Goal: Browse casually

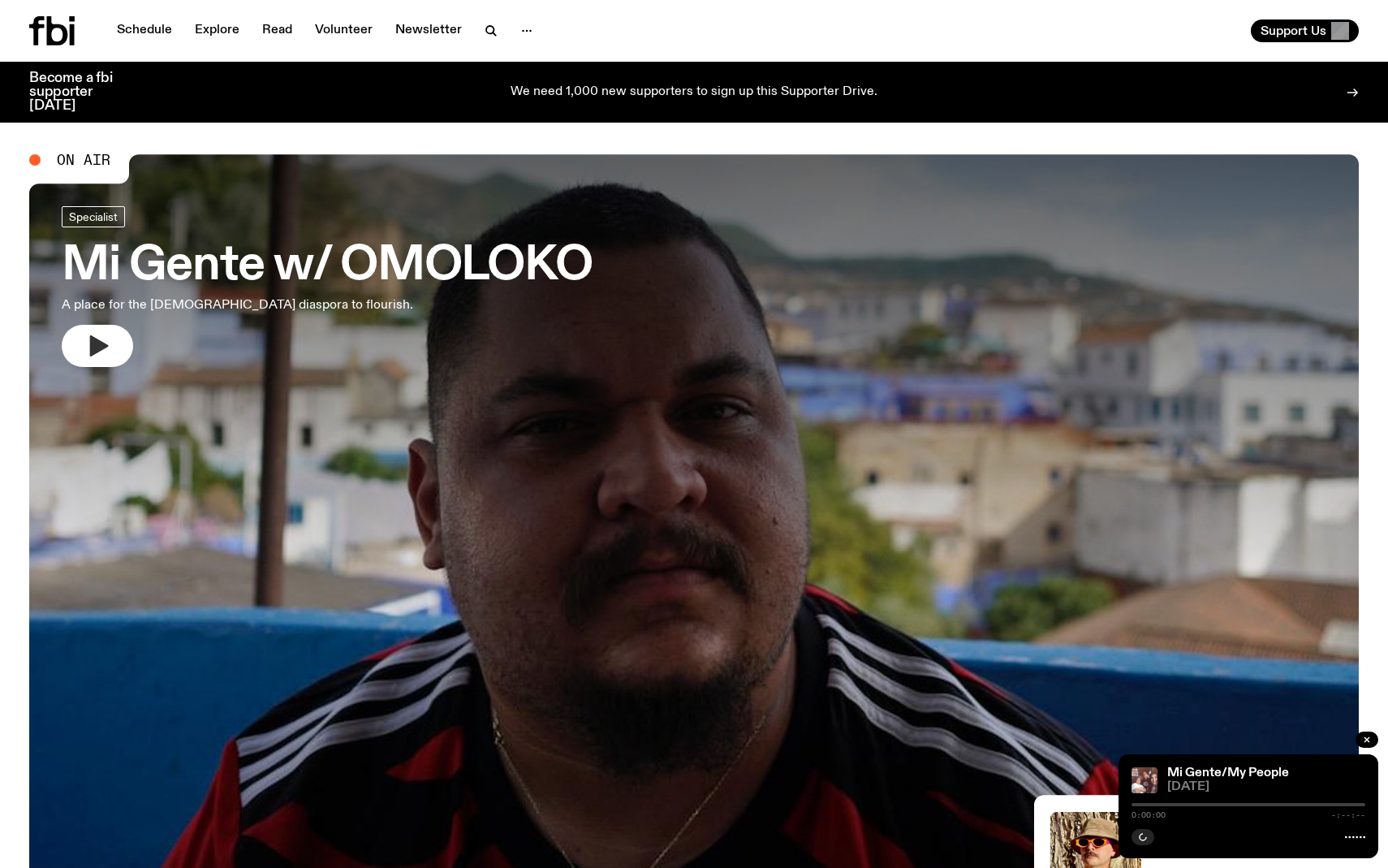
click at [90, 333] on icon "button" at bounding box center [97, 346] width 26 height 26
click at [1143, 834] on icon "button" at bounding box center [1143, 837] width 7 height 8
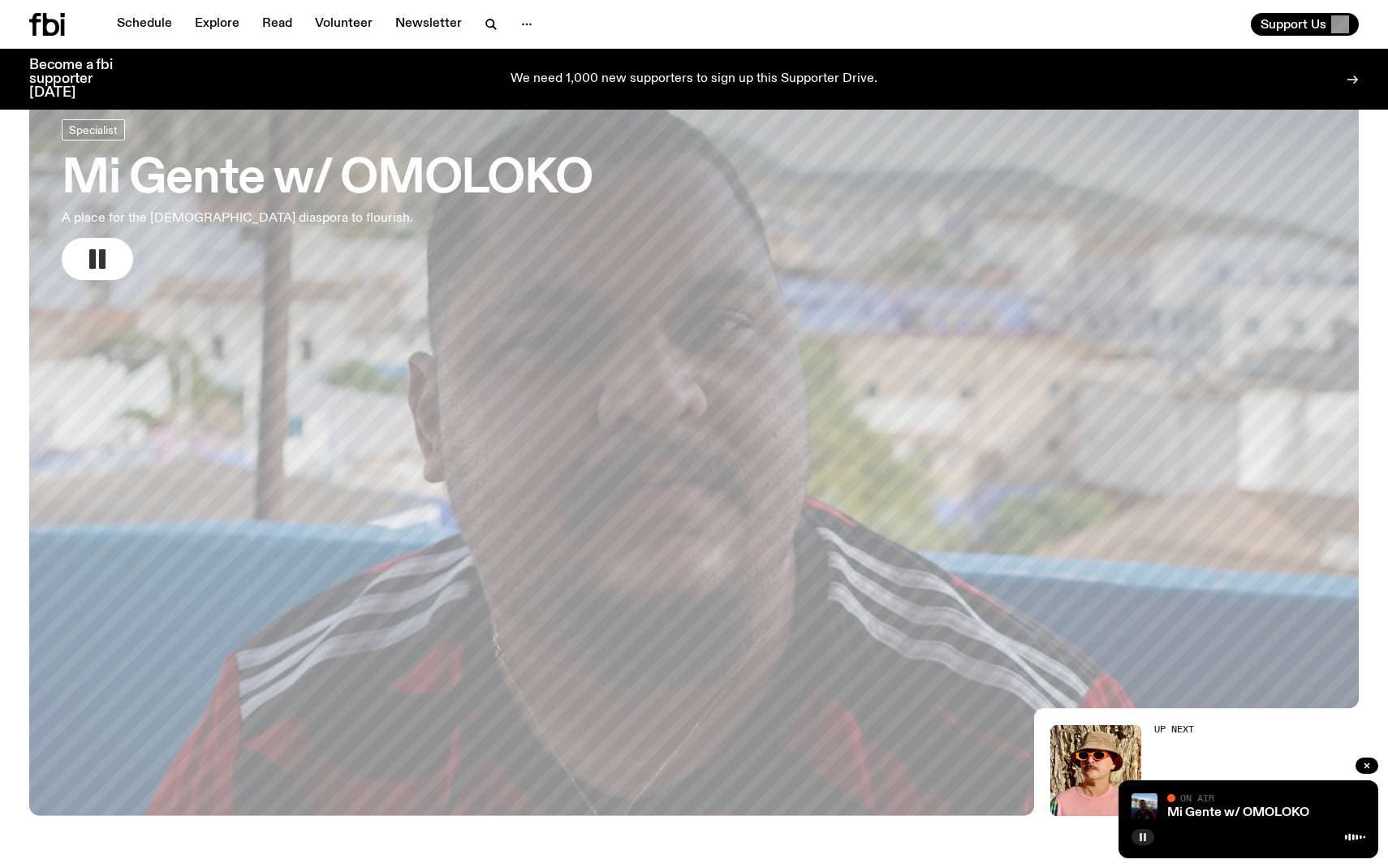
scroll to position [69, 0]
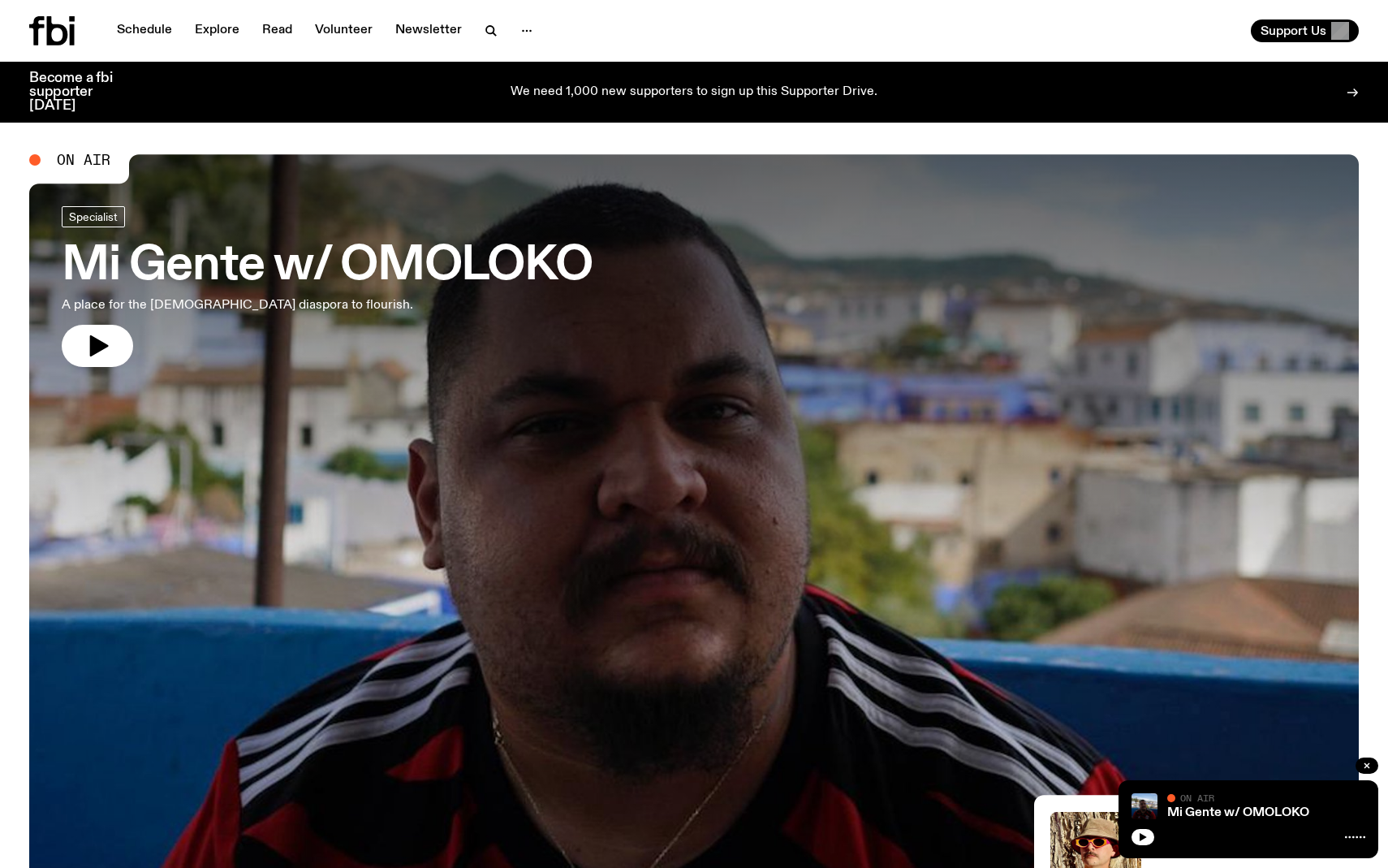
scroll to position [69, 0]
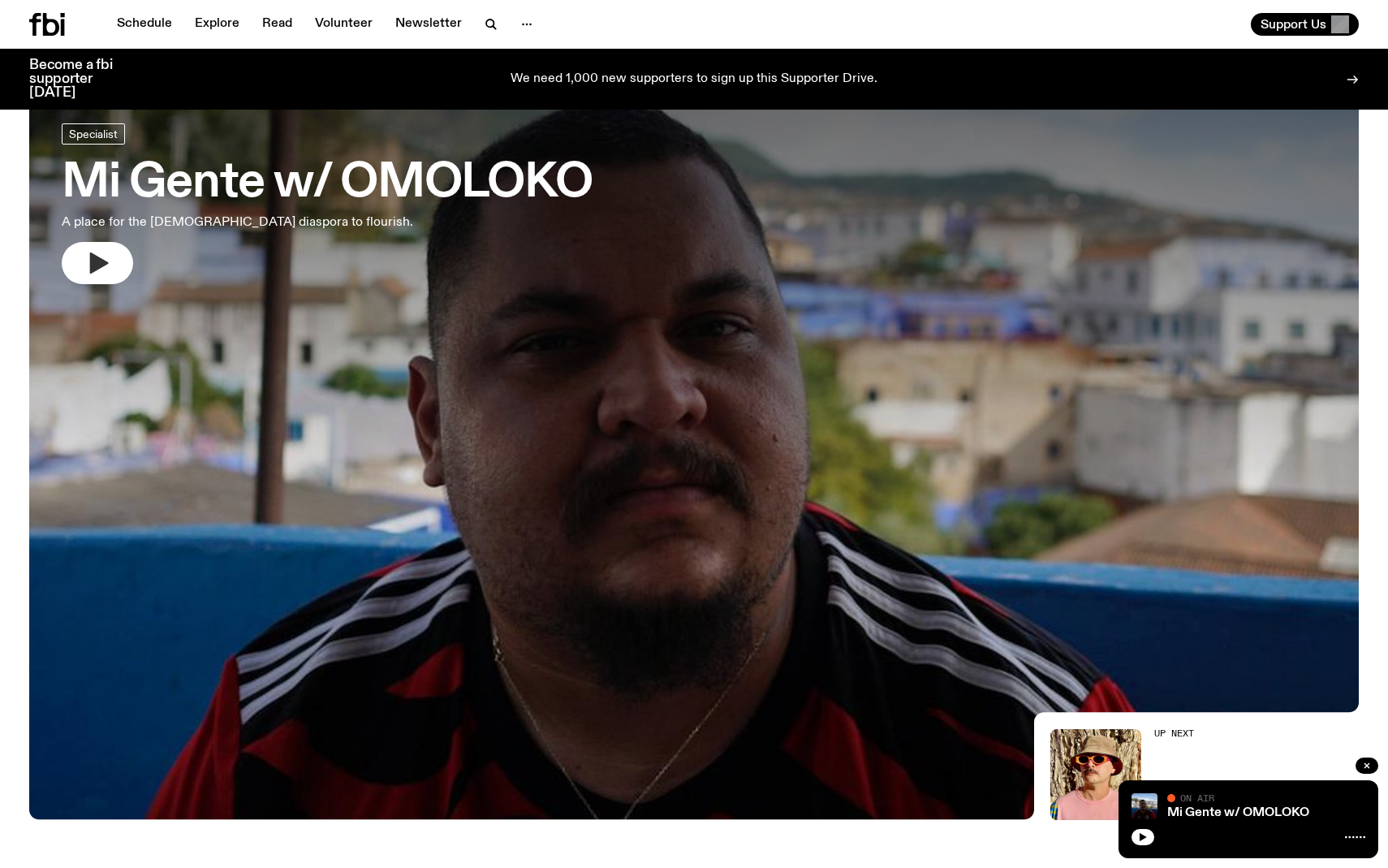
click at [107, 281] on button "button" at bounding box center [97, 263] width 71 height 42
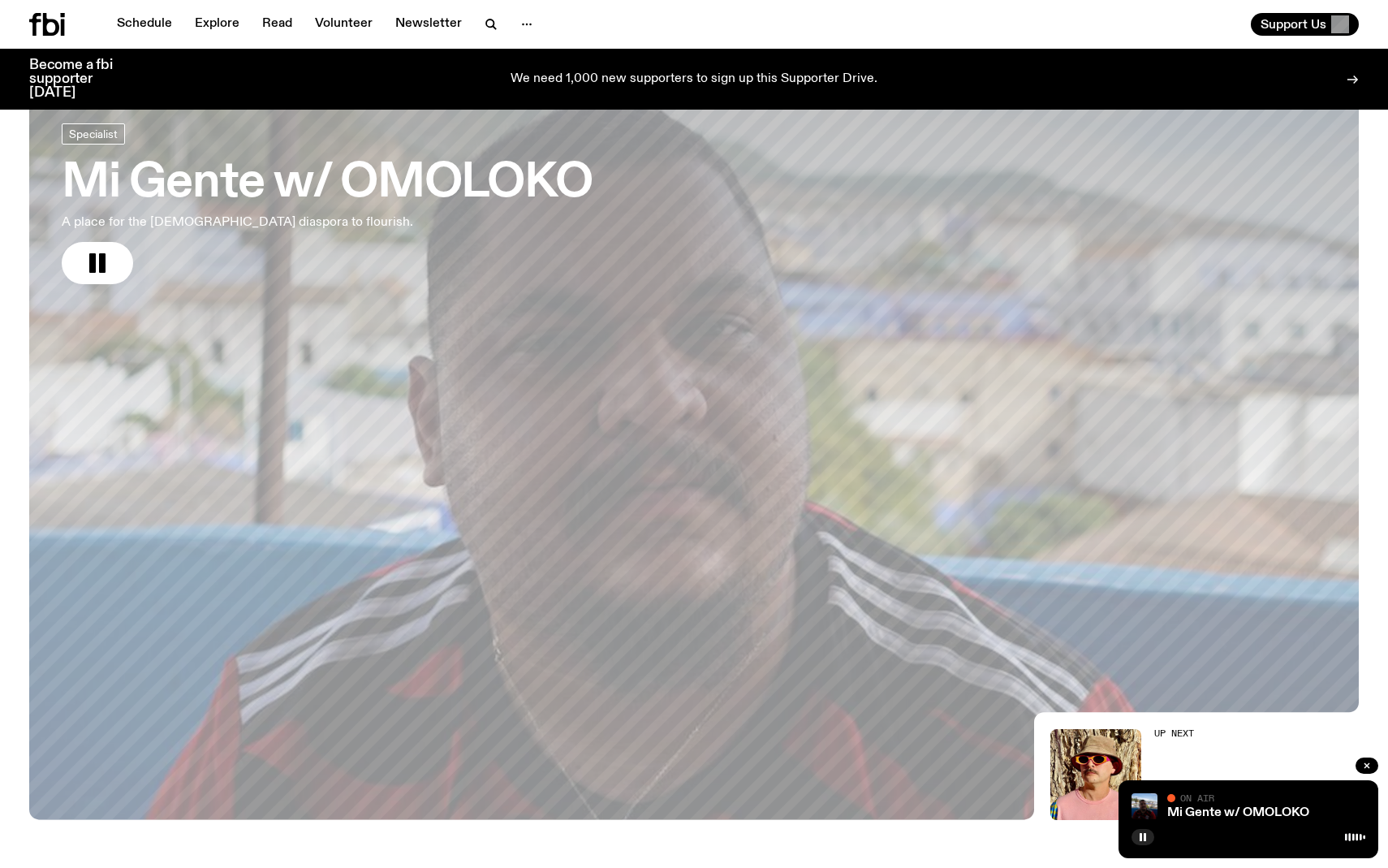
click at [1197, 840] on div at bounding box center [1248, 835] width 233 height 20
